Goal: Complete application form

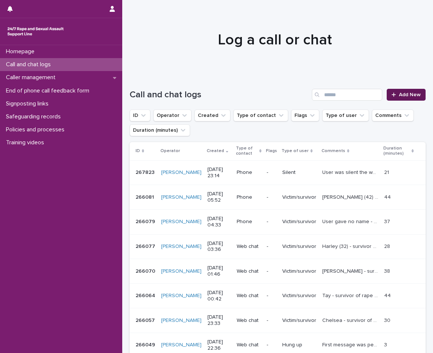
click at [402, 96] on span "Add New" at bounding box center [410, 94] width 22 height 5
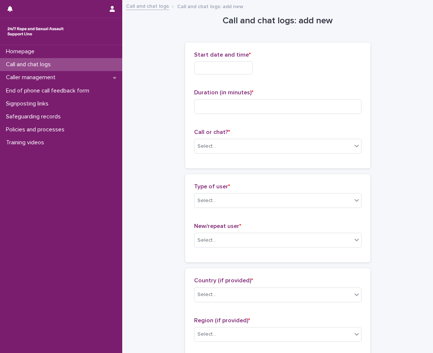
drag, startPoint x: 226, startPoint y: 62, endPoint x: 228, endPoint y: 58, distance: 4.5
click at [228, 60] on div "Start date and time *" at bounding box center [277, 66] width 167 height 29
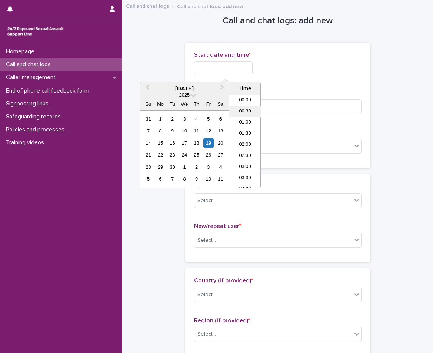
click at [242, 114] on li "00:30" at bounding box center [244, 111] width 31 height 11
click at [248, 66] on input "**********" at bounding box center [223, 68] width 59 height 13
type input "**********"
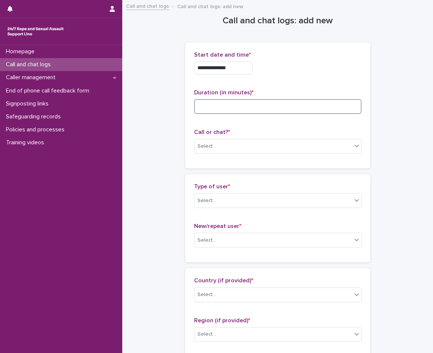
click at [300, 110] on input at bounding box center [277, 106] width 167 height 15
type input "**"
click at [231, 145] on div "Select..." at bounding box center [273, 146] width 157 height 12
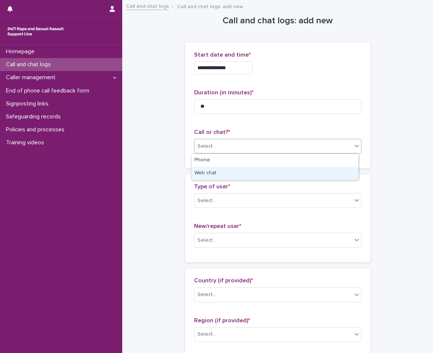
click at [215, 173] on div "Web chat" at bounding box center [275, 173] width 167 height 13
click at [211, 203] on div "Select..." at bounding box center [206, 201] width 19 height 8
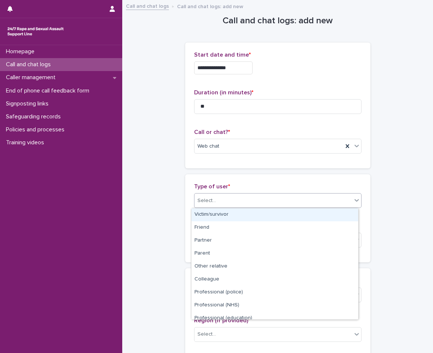
click at [226, 217] on div "Victim/survivor" at bounding box center [275, 215] width 167 height 13
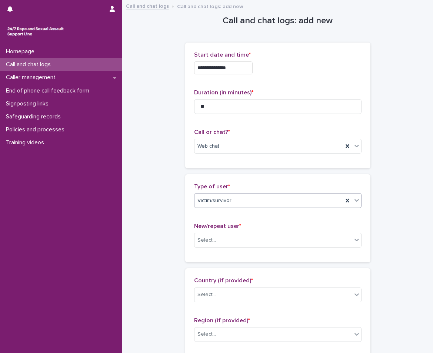
scroll to position [148, 0]
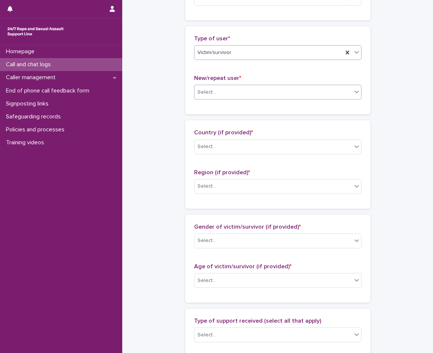
click at [217, 93] on input "text" at bounding box center [217, 92] width 1 height 6
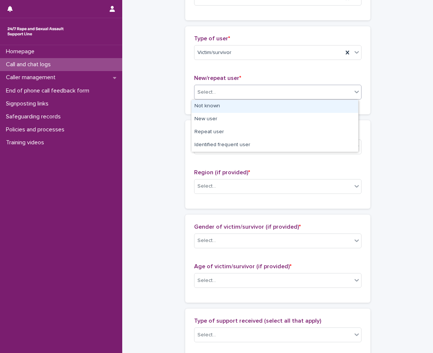
click at [205, 108] on div "Not known" at bounding box center [275, 106] width 167 height 13
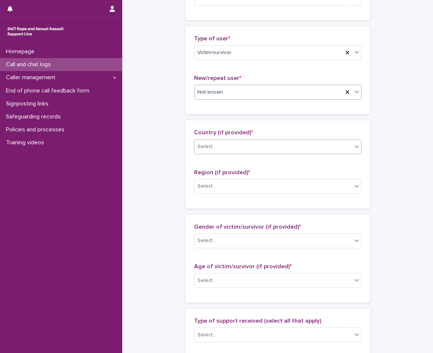
click at [205, 151] on div "Select..." at bounding box center [273, 147] width 157 height 12
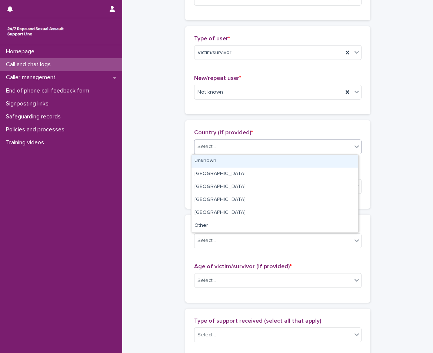
click at [206, 166] on div "Unknown" at bounding box center [275, 161] width 167 height 13
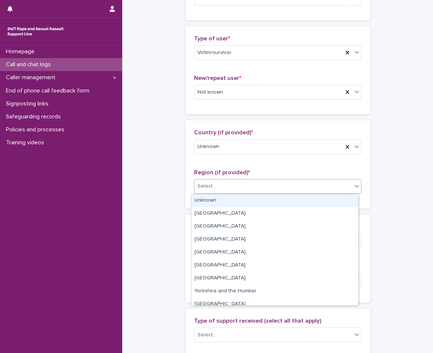
click at [209, 186] on div "Select..." at bounding box center [206, 187] width 19 height 8
click at [205, 196] on div "Unknown" at bounding box center [275, 201] width 167 height 13
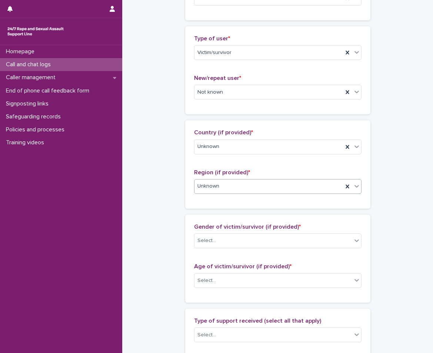
scroll to position [259, 0]
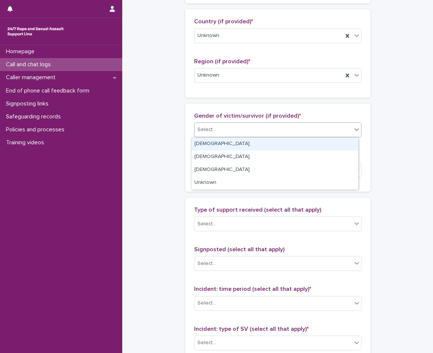
click at [219, 133] on div "Select..." at bounding box center [273, 130] width 157 height 12
click at [216, 144] on div "[DEMOGRAPHIC_DATA]" at bounding box center [275, 144] width 167 height 13
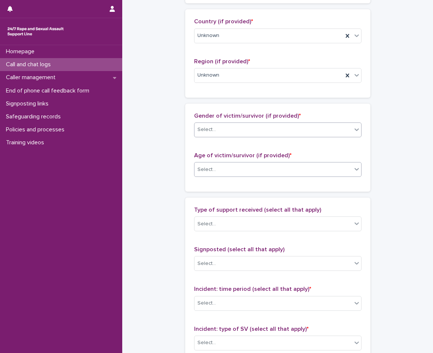
click at [214, 175] on div "Select..." at bounding box center [273, 170] width 157 height 12
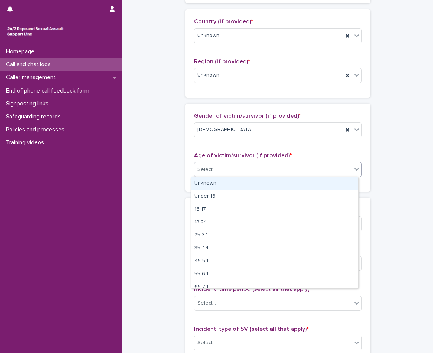
click at [214, 181] on div "Unknown" at bounding box center [275, 183] width 167 height 13
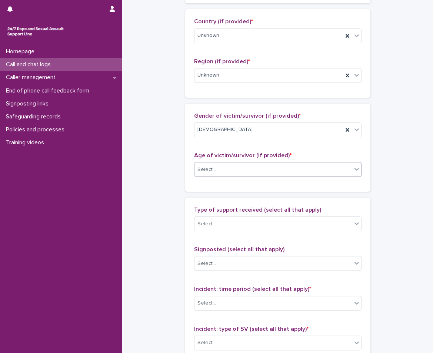
scroll to position [371, 0]
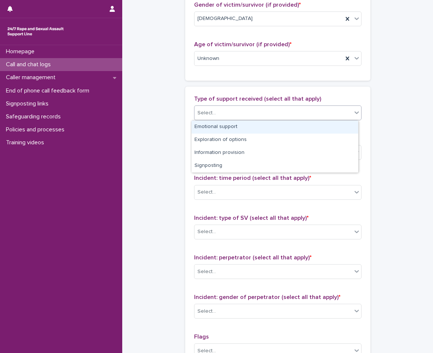
click at [218, 113] on div "Select..." at bounding box center [273, 113] width 157 height 12
click at [211, 126] on div "Emotional support" at bounding box center [275, 127] width 167 height 13
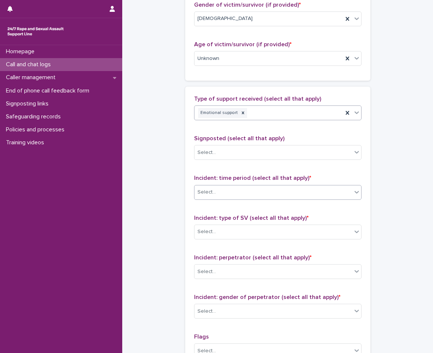
click at [234, 192] on div "Select..." at bounding box center [273, 192] width 157 height 12
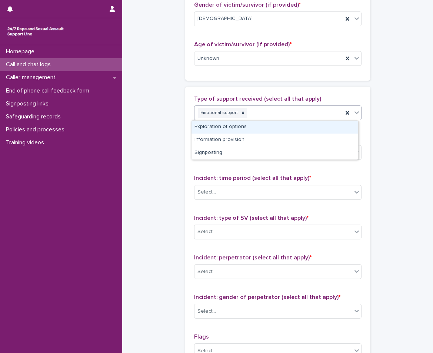
click at [261, 112] on div "Emotional support" at bounding box center [269, 113] width 149 height 13
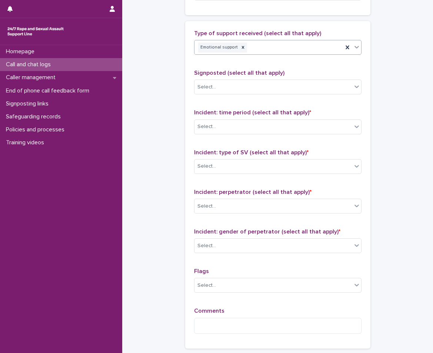
scroll to position [445, 0]
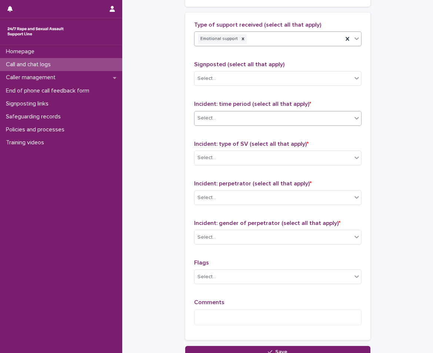
click at [232, 117] on div "Select..." at bounding box center [273, 118] width 157 height 12
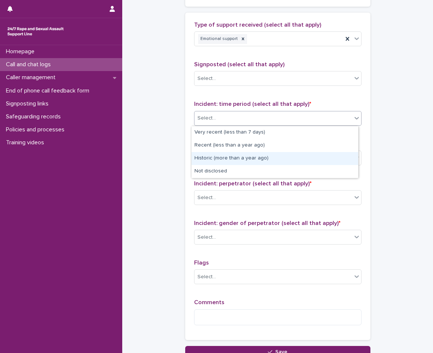
click at [232, 163] on div "Historic (more than a year ago)" at bounding box center [275, 158] width 167 height 13
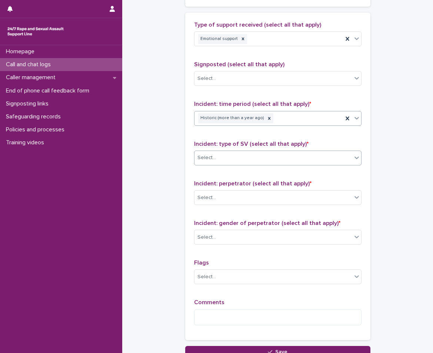
click at [241, 157] on div "Select..." at bounding box center [273, 158] width 157 height 12
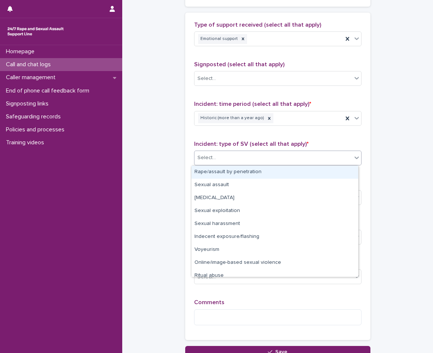
click at [226, 177] on div "Rape/assault by penetration" at bounding box center [275, 172] width 167 height 13
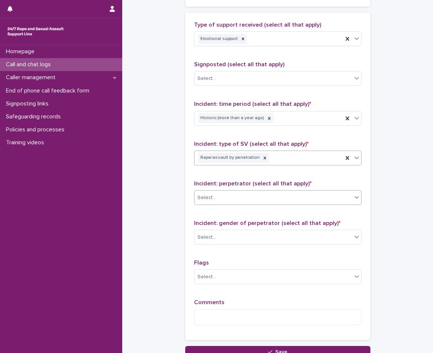
click at [243, 197] on div "Select..." at bounding box center [273, 198] width 157 height 12
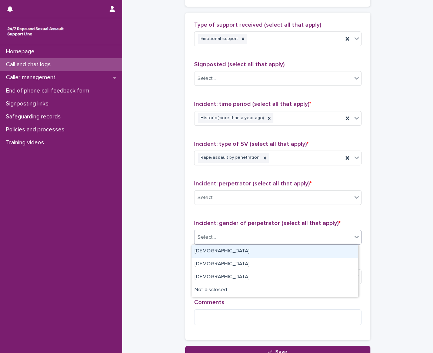
click at [231, 233] on div "Select..." at bounding box center [273, 238] width 157 height 12
click at [223, 253] on div "[DEMOGRAPHIC_DATA]" at bounding box center [275, 251] width 167 height 13
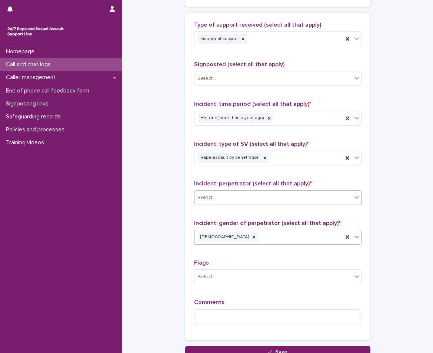
click at [229, 200] on div "Select..." at bounding box center [273, 198] width 157 height 12
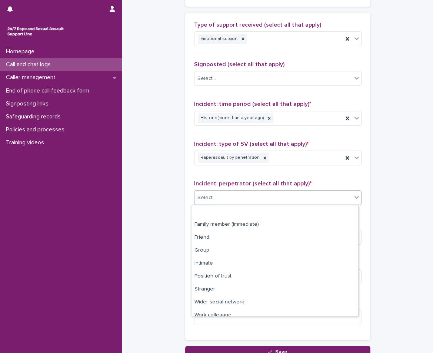
scroll to position [31, 0]
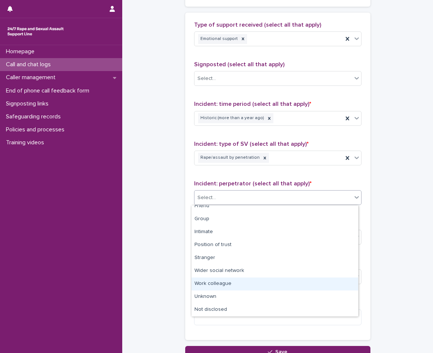
click at [227, 282] on div "Work colleague" at bounding box center [275, 284] width 167 height 13
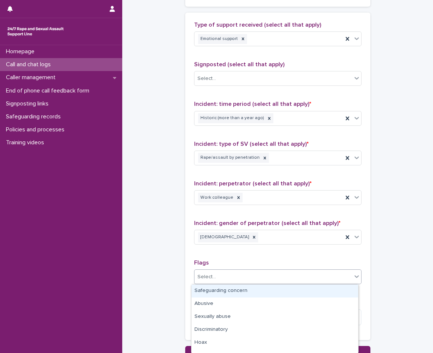
click at [227, 282] on div "Select..." at bounding box center [273, 277] width 157 height 12
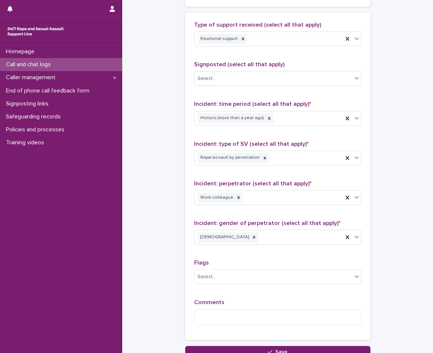
click at [237, 256] on div "Type of support received (select all that apply) Emotional support Signposted (…" at bounding box center [277, 176] width 167 height 310
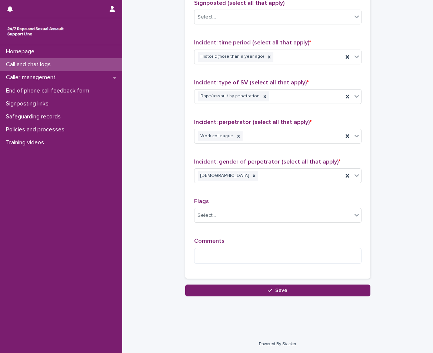
scroll to position [507, 0]
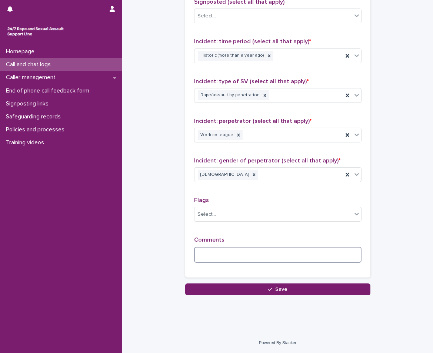
click at [237, 256] on textarea at bounding box center [277, 255] width 167 height 16
drag, startPoint x: 334, startPoint y: 259, endPoint x: 326, endPoint y: 258, distance: 7.8
click at [336, 258] on textarea "**********" at bounding box center [277, 255] width 167 height 16
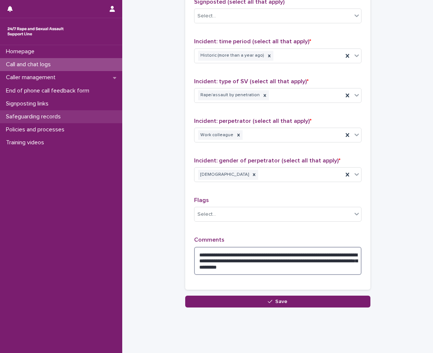
type textarea "**********"
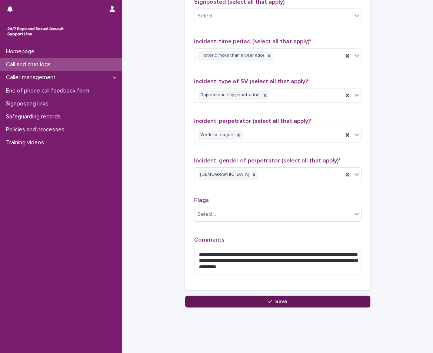
click at [295, 302] on button "Save" at bounding box center [277, 302] width 185 height 12
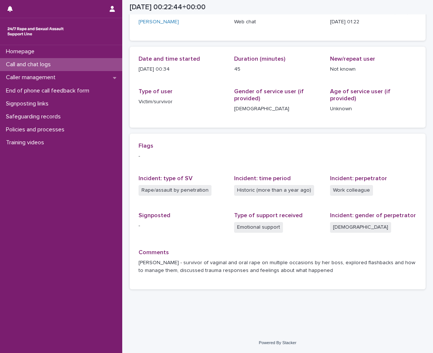
scroll to position [55, 0]
